Goal: Information Seeking & Learning: Learn about a topic

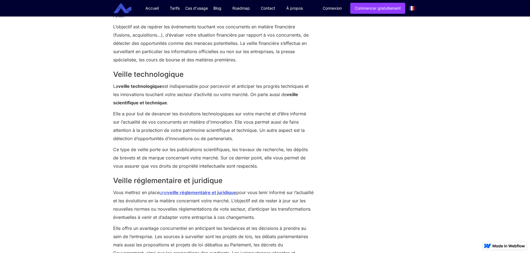
scroll to position [969, 0]
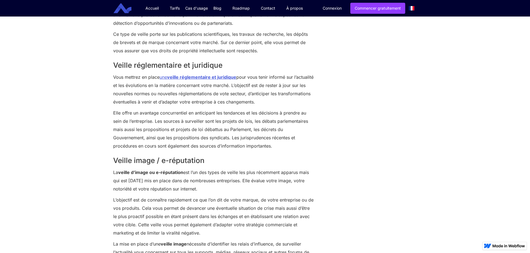
click at [116, 69] on h2 "Veille réglementaire et juridique" at bounding box center [213, 65] width 201 height 10
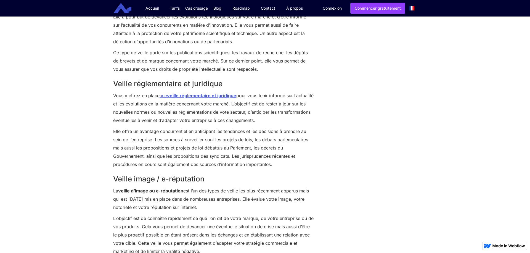
scroll to position [836, 0]
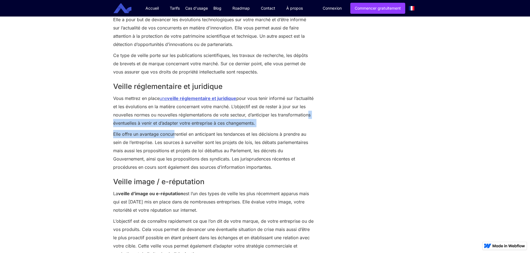
drag, startPoint x: 141, startPoint y: 126, endPoint x: 174, endPoint y: 136, distance: 34.1
click at [174, 136] on div "Veille financière La veille financière permet de suivre et d’évaluer l’actualit…" at bounding box center [213, 98] width 201 height 464
click at [174, 136] on p "Elle offre un avantage concurrentiel en anticipant les tendances et les décisio…" at bounding box center [213, 150] width 201 height 41
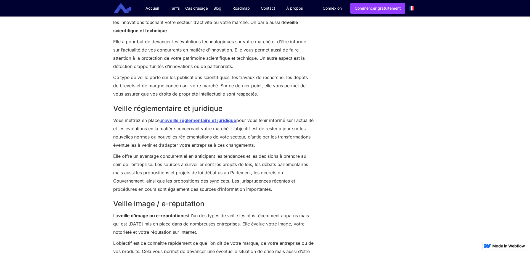
scroll to position [812, 0]
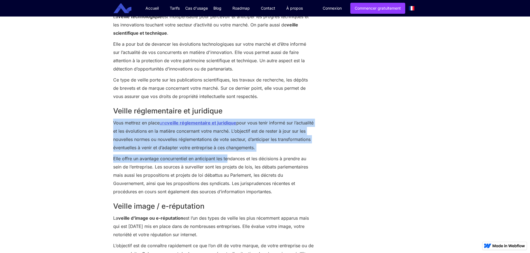
drag, startPoint x: 113, startPoint y: 124, endPoint x: 232, endPoint y: 164, distance: 126.5
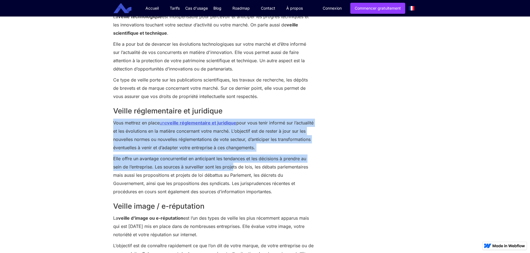
click at [232, 164] on p "Elle offre un avantage concurrentiel en anticipant les tendances et les décisio…" at bounding box center [213, 175] width 201 height 41
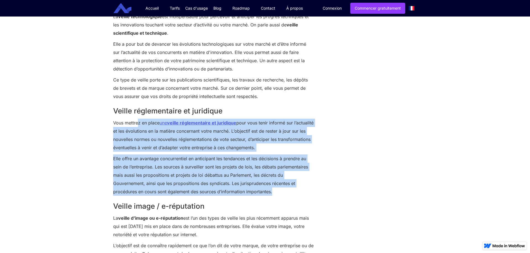
drag, startPoint x: 289, startPoint y: 196, endPoint x: 130, endPoint y: 120, distance: 176.8
click at [130, 120] on div "Veille financière La veille financière permet de suivre et d’évaluer l’actualit…" at bounding box center [213, 123] width 201 height 464
click at [237, 162] on p "Elle offre un avantage concurrentiel en anticipant les tendances et les décisio…" at bounding box center [213, 175] width 201 height 41
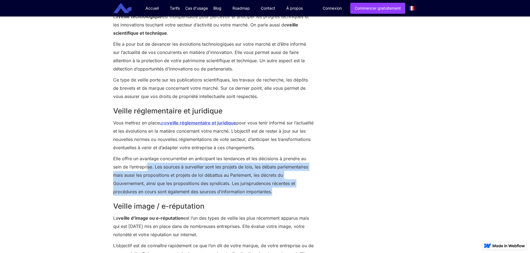
drag, startPoint x: 280, startPoint y: 196, endPoint x: 151, endPoint y: 165, distance: 132.3
click at [151, 165] on p "Elle offre un avantage concurrentiel en anticipant les tendances et les décisio…" at bounding box center [213, 175] width 201 height 41
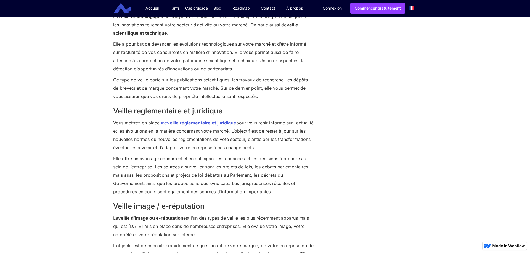
click at [151, 165] on p "Elle offre un avantage concurrentiel en anticipant les tendances et les décisio…" at bounding box center [213, 175] width 201 height 41
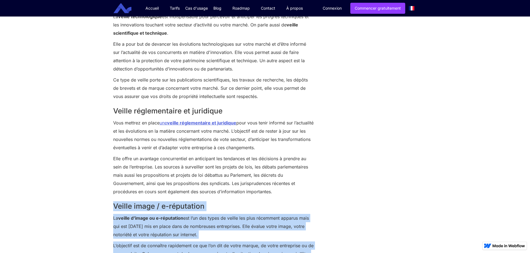
drag, startPoint x: 289, startPoint y: 191, endPoint x: 95, endPoint y: 95, distance: 216.3
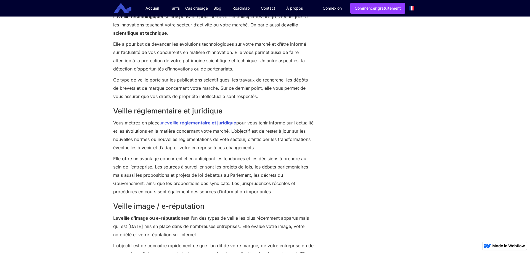
click at [190, 168] on p "Elle offre un avantage concurrentiel en anticipant les tendances et les décisio…" at bounding box center [213, 175] width 201 height 41
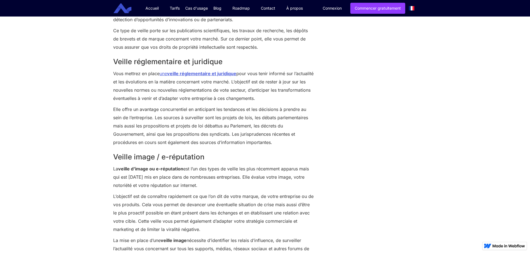
scroll to position [862, 0]
click at [181, 113] on p "Elle offre un avantage concurrentiel en anticipant les tendances et les décisio…" at bounding box center [213, 125] width 201 height 41
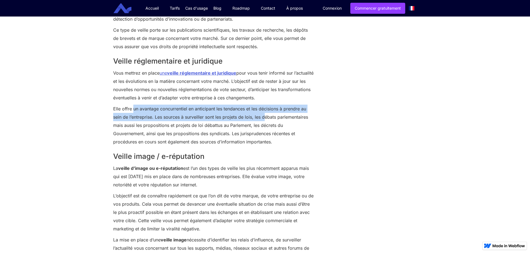
drag, startPoint x: 134, startPoint y: 108, endPoint x: 264, endPoint y: 118, distance: 130.8
click at [264, 118] on p "Elle offre un avantage concurrentiel en anticipant les tendances et les décisio…" at bounding box center [213, 125] width 201 height 41
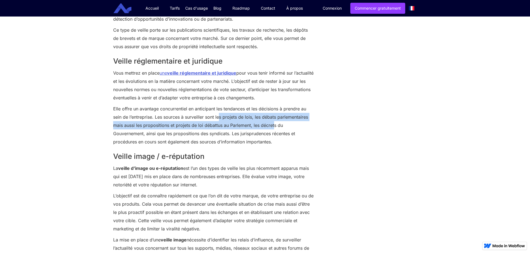
drag, startPoint x: 218, startPoint y: 119, endPoint x: 275, endPoint y: 123, distance: 56.7
click at [275, 123] on p "Elle offre un avantage concurrentiel en anticipant les tendances et les décisio…" at bounding box center [213, 125] width 201 height 41
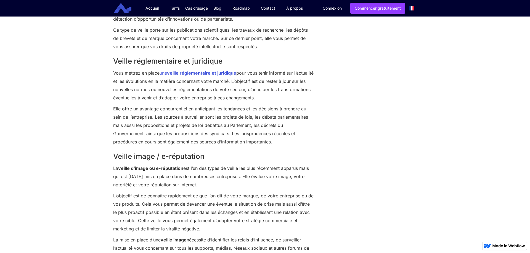
click at [275, 123] on p "Elle offre un avantage concurrentiel en anticipant les tendances et les décisio…" at bounding box center [213, 125] width 201 height 41
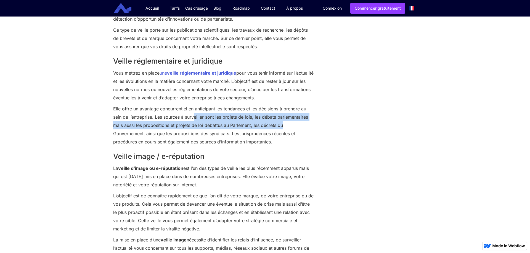
drag, startPoint x: 283, startPoint y: 125, endPoint x: 195, endPoint y: 122, distance: 88.1
click at [195, 122] on p "Elle offre un avantage concurrentiel en anticipant les tendances et les décisio…" at bounding box center [213, 125] width 201 height 41
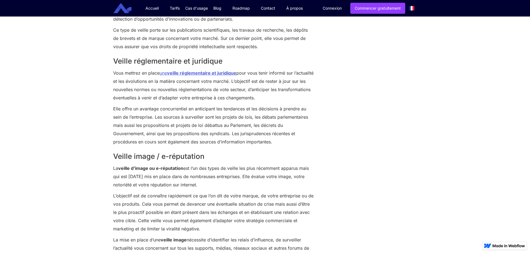
click at [195, 122] on p "Elle offre un avantage concurrentiel en anticipant les tendances et les décisio…" at bounding box center [213, 125] width 201 height 41
drag, startPoint x: 173, startPoint y: 137, endPoint x: 223, endPoint y: 136, distance: 49.9
click at [223, 136] on p "Elle offre un avantage concurrentiel en anticipant les tendances et les décisio…" at bounding box center [213, 125] width 201 height 41
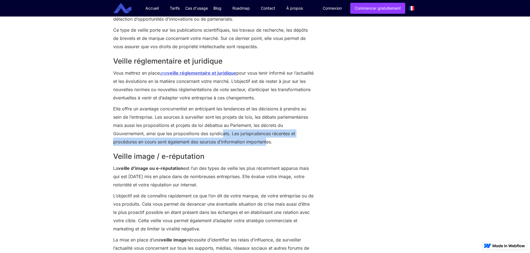
drag, startPoint x: 223, startPoint y: 136, endPoint x: 269, endPoint y: 150, distance: 48.7
click at [269, 150] on div "Veille financière La veille financière permet de suivre et d’évaluer l’actualit…" at bounding box center [213, 73] width 201 height 464
drag, startPoint x: 280, startPoint y: 146, endPoint x: 237, endPoint y: 129, distance: 46.1
click at [237, 129] on p "Elle offre un avantage concurrentiel en anticipant les tendances et les décisio…" at bounding box center [213, 125] width 201 height 41
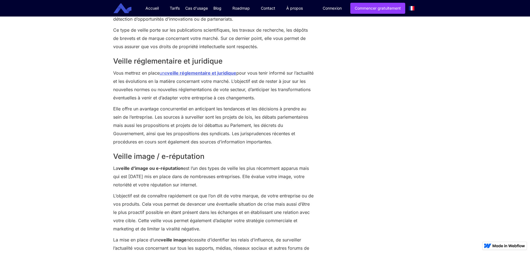
click at [237, 129] on p "Elle offre un avantage concurrentiel en anticipant les tendances et les décisio…" at bounding box center [213, 125] width 201 height 41
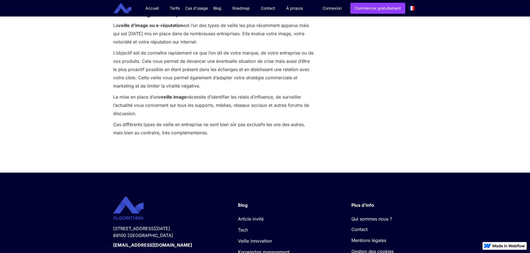
scroll to position [1004, 0]
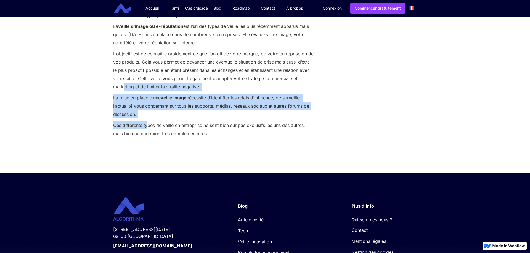
drag, startPoint x: 147, startPoint y: 121, endPoint x: 122, endPoint y: 90, distance: 39.8
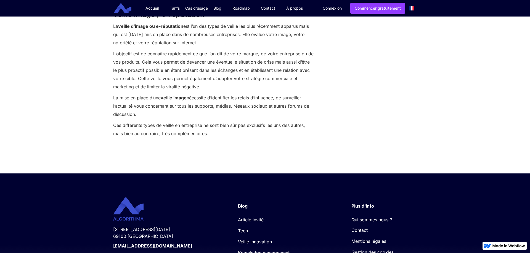
click at [122, 90] on p "L’objectif est de connaître rapidement ce que l’on dit de votre marque, de votr…" at bounding box center [213, 70] width 201 height 41
drag, startPoint x: 177, startPoint y: 120, endPoint x: 138, endPoint y: 91, distance: 48.9
click at [138, 91] on p "L’objectif est de connaître rapidement ce que l’on dit de votre marque, de votr…" at bounding box center [213, 70] width 201 height 41
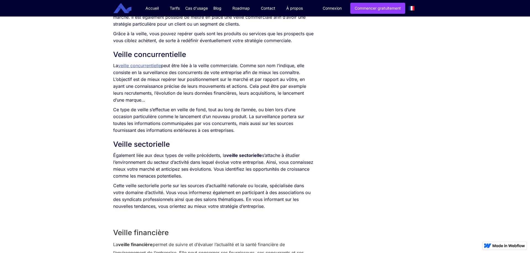
scroll to position [447, 0]
